Goal: Task Accomplishment & Management: Use online tool/utility

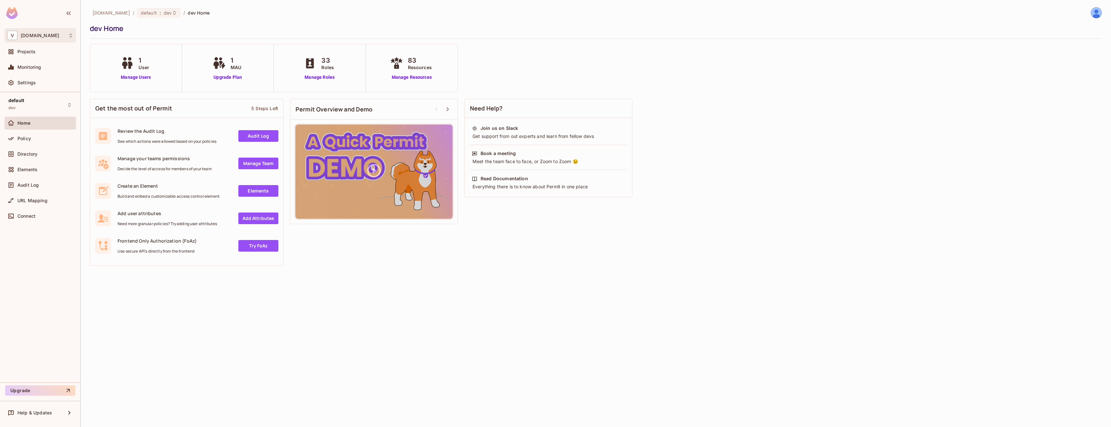
click at [29, 30] on div "V [DOMAIN_NAME]" at bounding box center [40, 35] width 71 height 15
click at [35, 75] on li "vimond.com vimondcom" at bounding box center [52, 71] width 95 height 17
click at [49, 140] on div "Policy" at bounding box center [45, 138] width 56 height 5
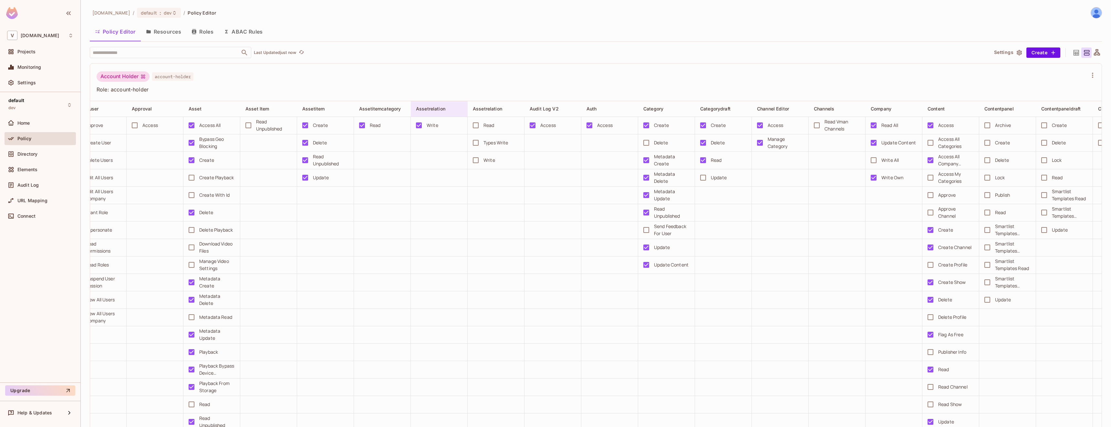
scroll to position [0, 78]
click at [195, 31] on icon "button" at bounding box center [194, 31] width 4 height 5
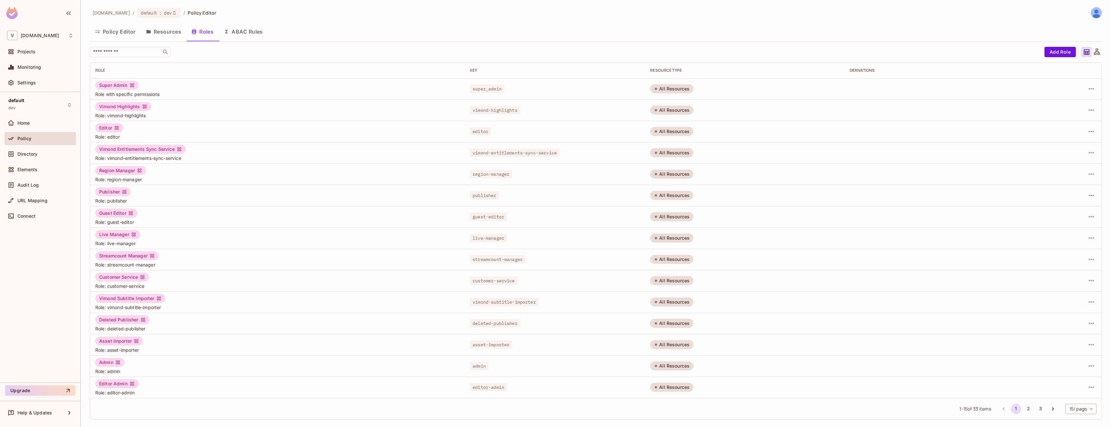
click at [117, 30] on button "Policy Editor" at bounding box center [115, 32] width 51 height 16
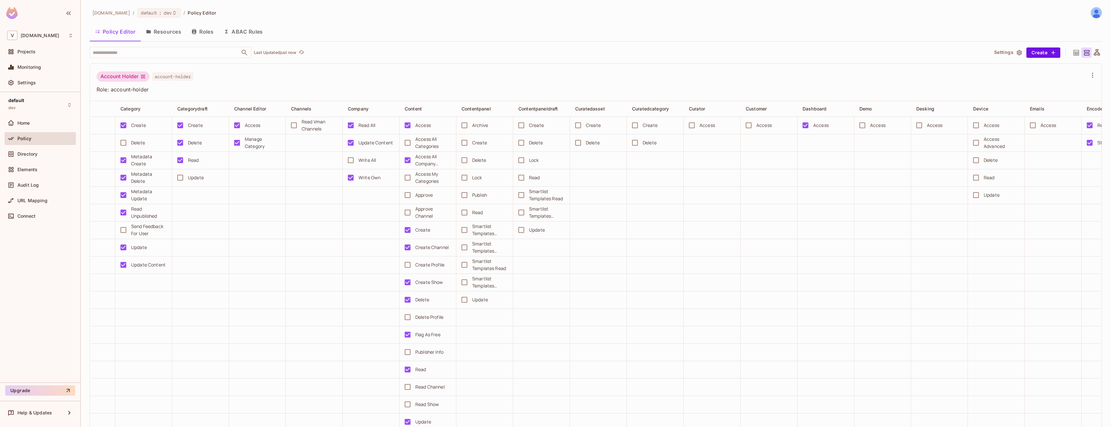
scroll to position [0, 607]
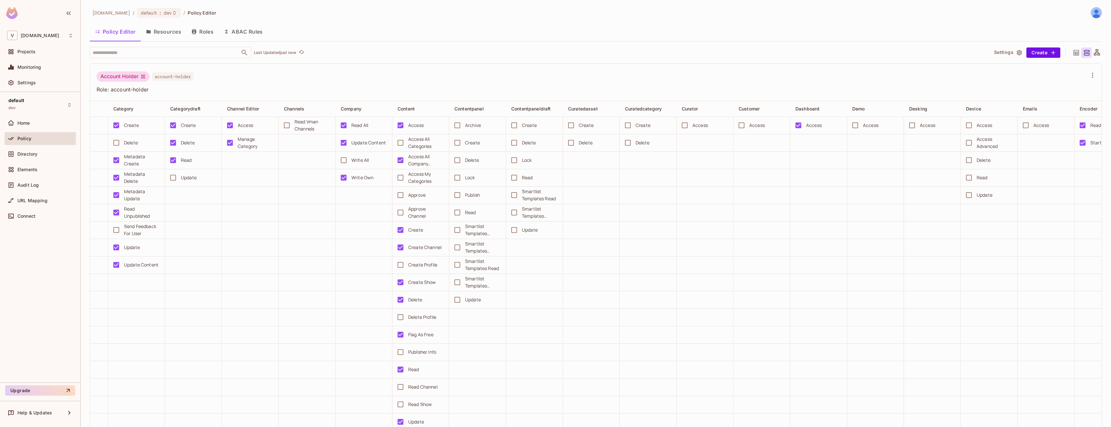
click at [288, 79] on div "Account Holder account-holder" at bounding box center [592, 77] width 991 height 12
click at [251, 37] on button "ABAC Rules" at bounding box center [243, 32] width 49 height 16
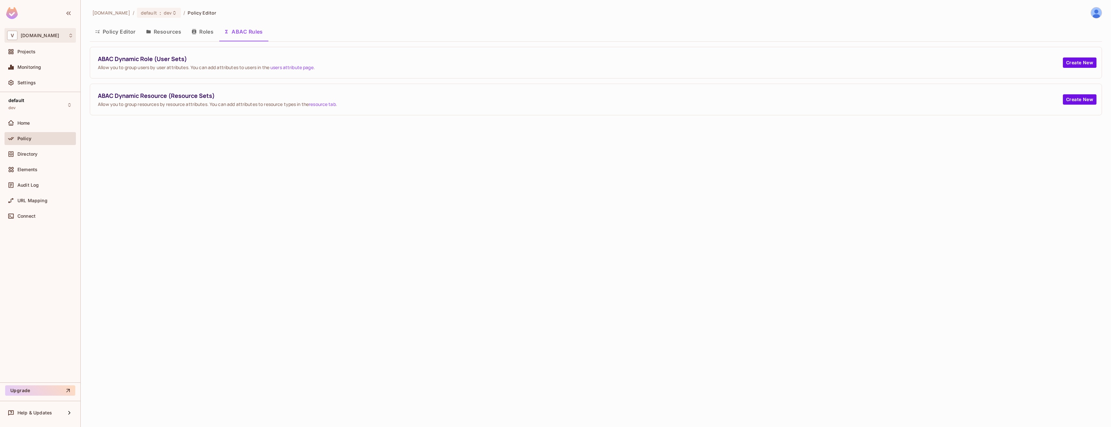
click at [62, 34] on div "V [DOMAIN_NAME]" at bounding box center [40, 35] width 66 height 9
click at [33, 53] on span "[DOMAIN_NAME]" at bounding box center [36, 54] width 45 height 6
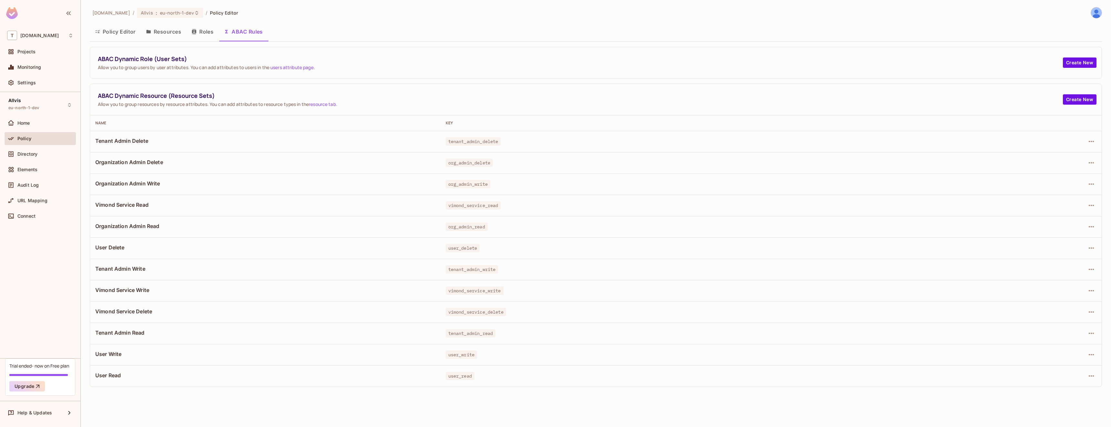
click at [220, 14] on span "Policy Editor" at bounding box center [224, 13] width 28 height 6
click at [456, 138] on span "tenant_admin_delete" at bounding box center [473, 141] width 55 height 8
click at [1090, 139] on icon "button" at bounding box center [1092, 142] width 8 height 8
click at [1075, 165] on div "Edit Dynamic Resource (Resource Set)" at bounding box center [1036, 167] width 84 height 6
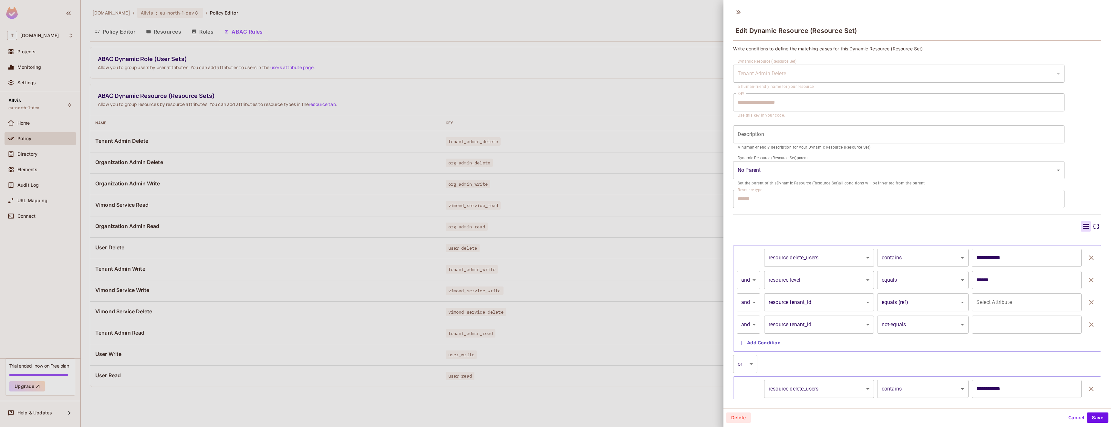
type input "**********"
click at [1092, 225] on icon at bounding box center [1096, 227] width 8 height 8
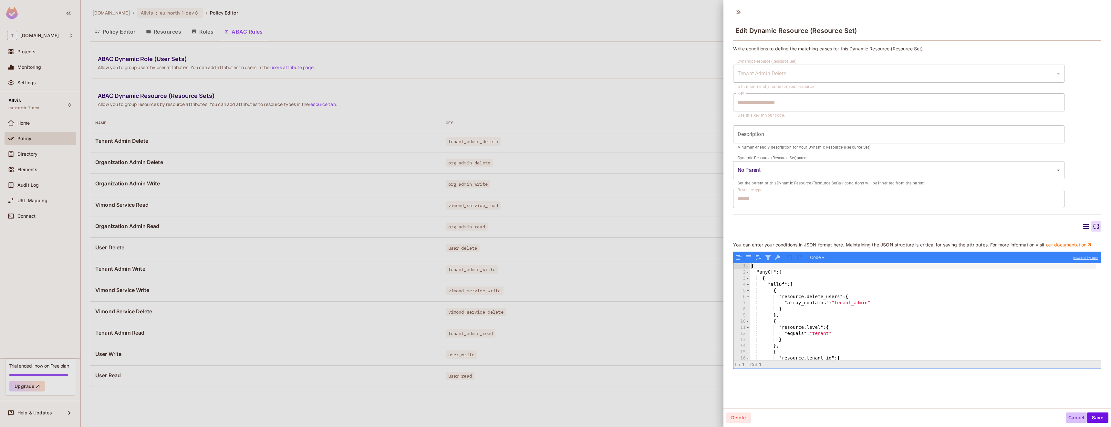
click at [1068, 416] on button "Cancel" at bounding box center [1076, 418] width 21 height 10
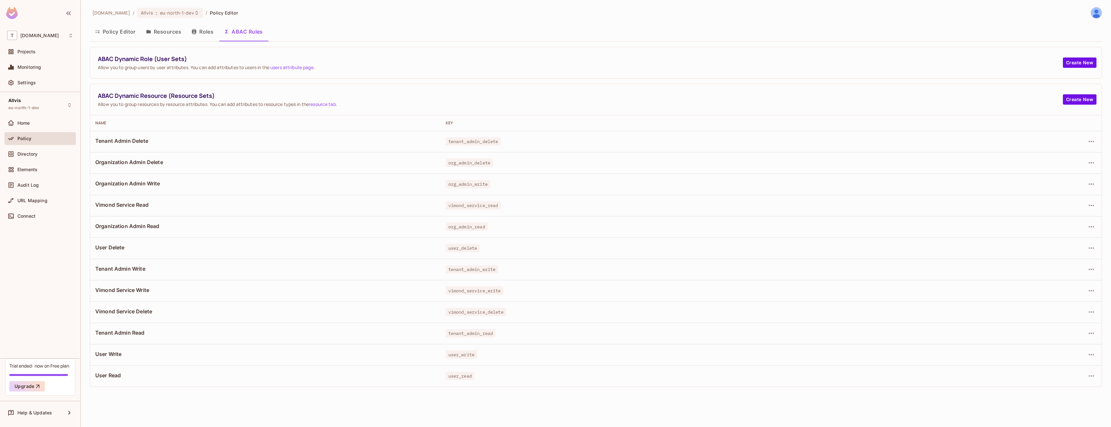
click at [1046, 29] on div "Policy Editor Resources Roles ABAC Rules" at bounding box center [596, 32] width 1012 height 16
